Goal: Information Seeking & Learning: Understand process/instructions

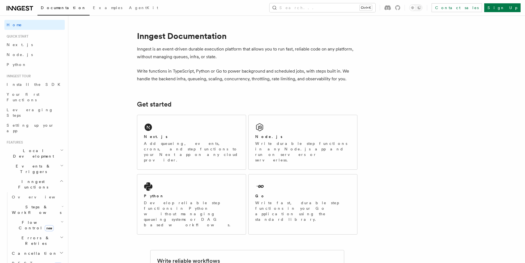
click at [28, 46] on link "Next.js" at bounding box center [34, 45] width 60 height 10
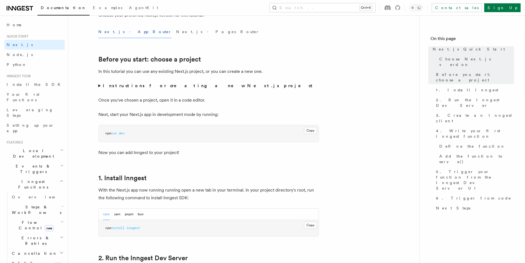
scroll to position [184, 0]
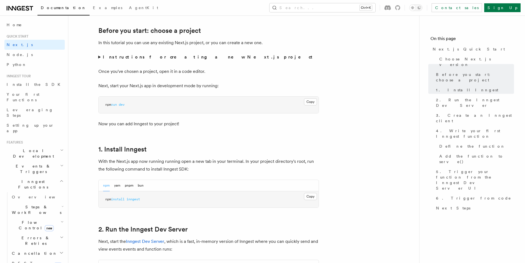
click at [306, 101] on button "Copy Copied" at bounding box center [310, 101] width 13 height 7
click at [306, 104] on button "Copy Copied" at bounding box center [310, 101] width 13 height 7
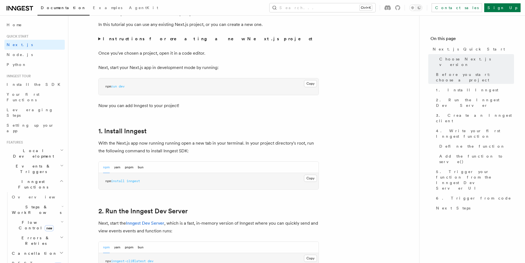
scroll to position [230, 0]
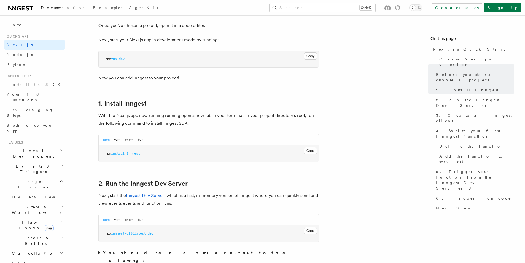
click at [314, 149] on button "Copy Copied" at bounding box center [310, 150] width 13 height 7
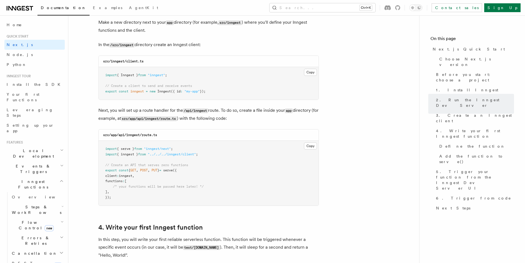
scroll to position [643, 0]
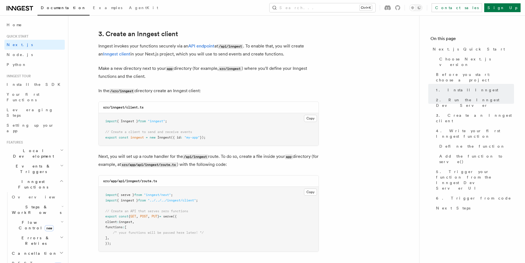
click at [309, 118] on button "Copy Copied" at bounding box center [310, 118] width 13 height 7
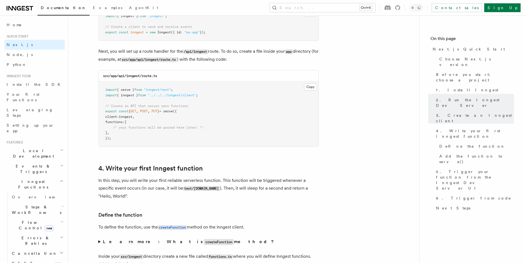
scroll to position [735, 0]
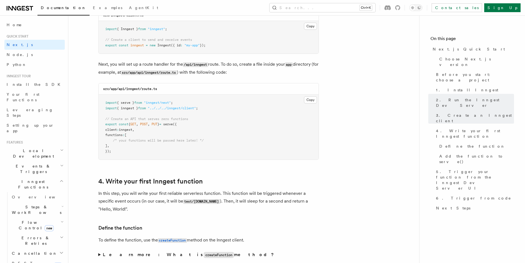
click at [307, 96] on button "Copy Copied" at bounding box center [310, 99] width 13 height 7
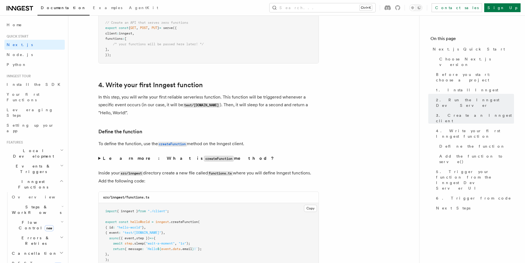
scroll to position [873, 0]
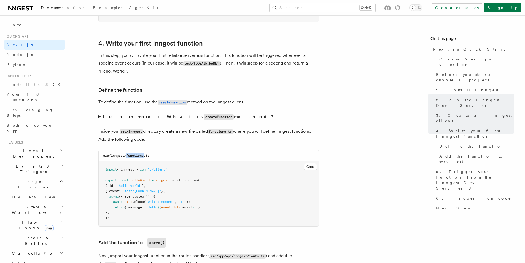
drag, startPoint x: 127, startPoint y: 156, endPoint x: 144, endPoint y: 159, distance: 17.6
click at [144, 159] on div "src/inngest/functions.ts" at bounding box center [209, 155] width 220 height 11
copy code "functions"
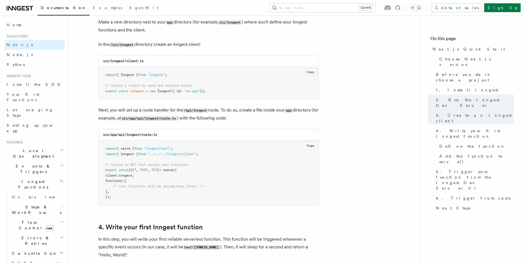
scroll to position [689, 0]
